Goal: Find specific page/section: Find specific page/section

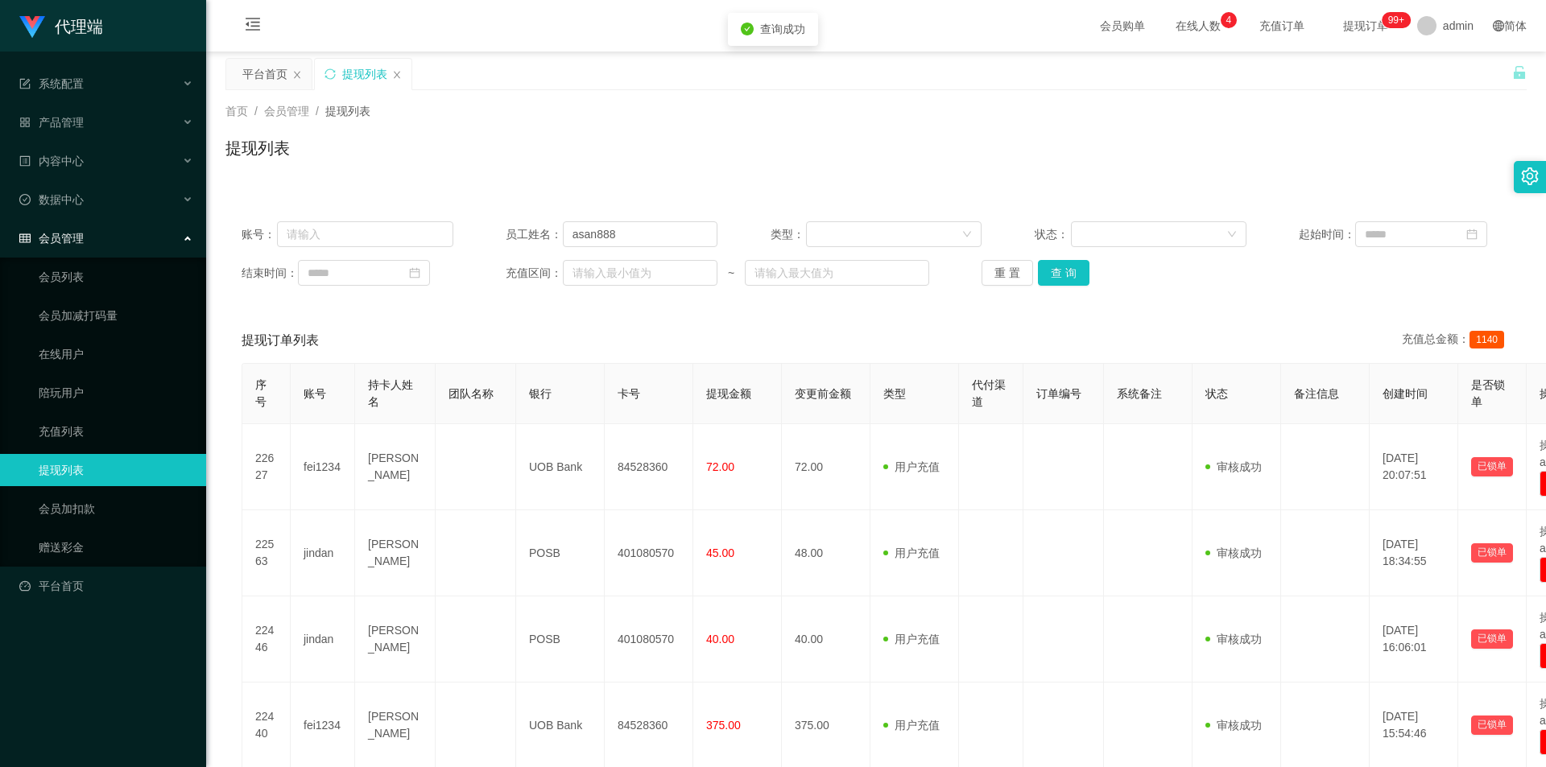
click at [1055, 271] on button "查 询" at bounding box center [1064, 273] width 52 height 26
click at [1056, 275] on button "查 询" at bounding box center [1064, 273] width 52 height 26
click at [569, 134] on div "首页 / 会员管理 / 提现列表 / 提现列表" at bounding box center [875, 138] width 1301 height 70
